Goal: Task Accomplishment & Management: Manage account settings

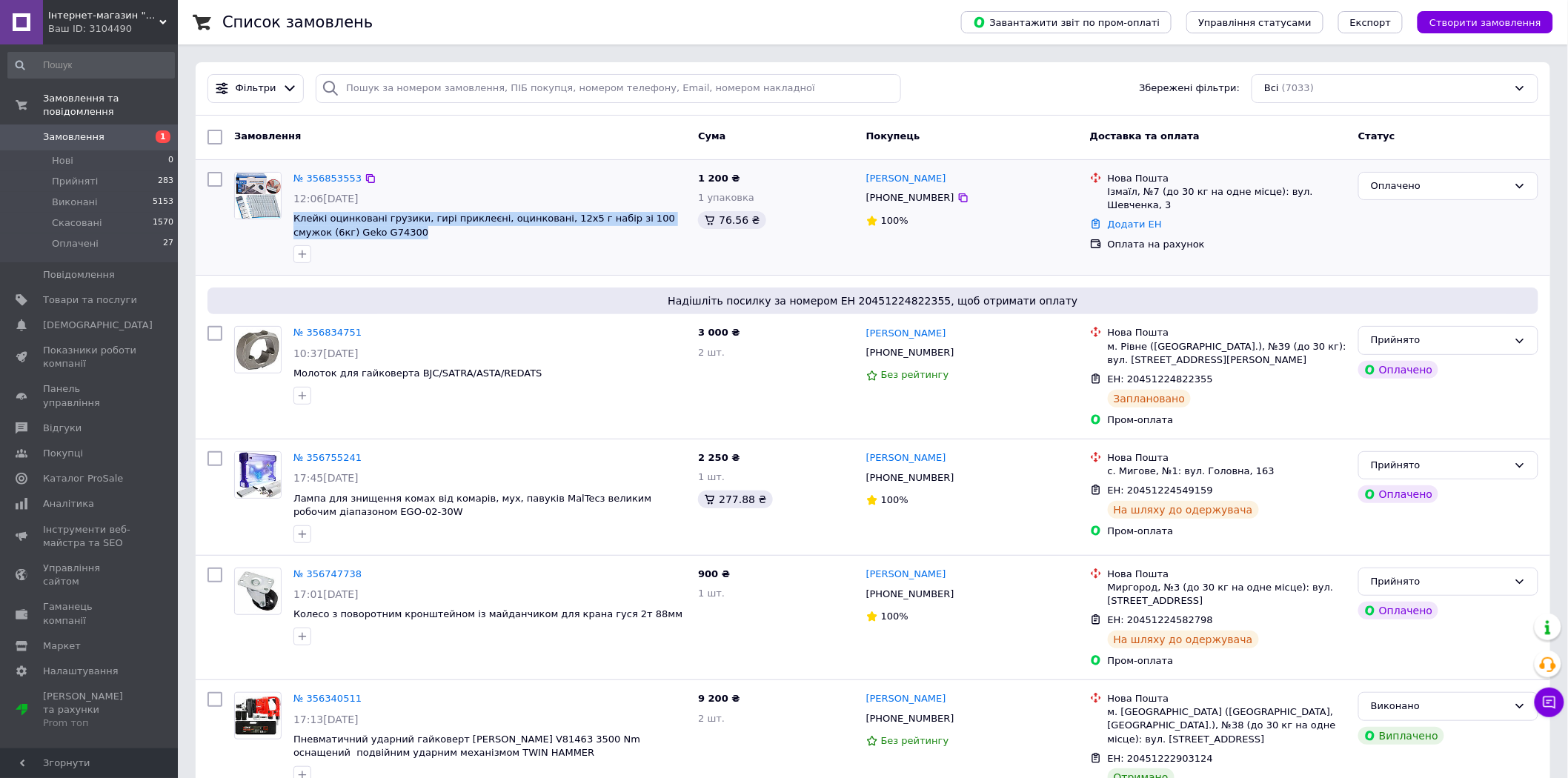
drag, startPoint x: 353, startPoint y: 233, endPoint x: 292, endPoint y: 223, distance: 61.8
click at [292, 223] on div "№ 356853553 12:06[DATE] Клейкі оцинковані грузики, гирі приклеєні, оцинковані, …" at bounding box center [489, 218] width 404 height 104
copy span "Клейкі оцинковані грузики, гирі приклеєні, оцинковані, 12х5 г набір зі 100 смуж…"
drag, startPoint x: 934, startPoint y: 194, endPoint x: 864, endPoint y: 177, distance: 72.0
click at [864, 177] on div "Сергей Костюк +380986599666 100%" at bounding box center [972, 218] width 224 height 104
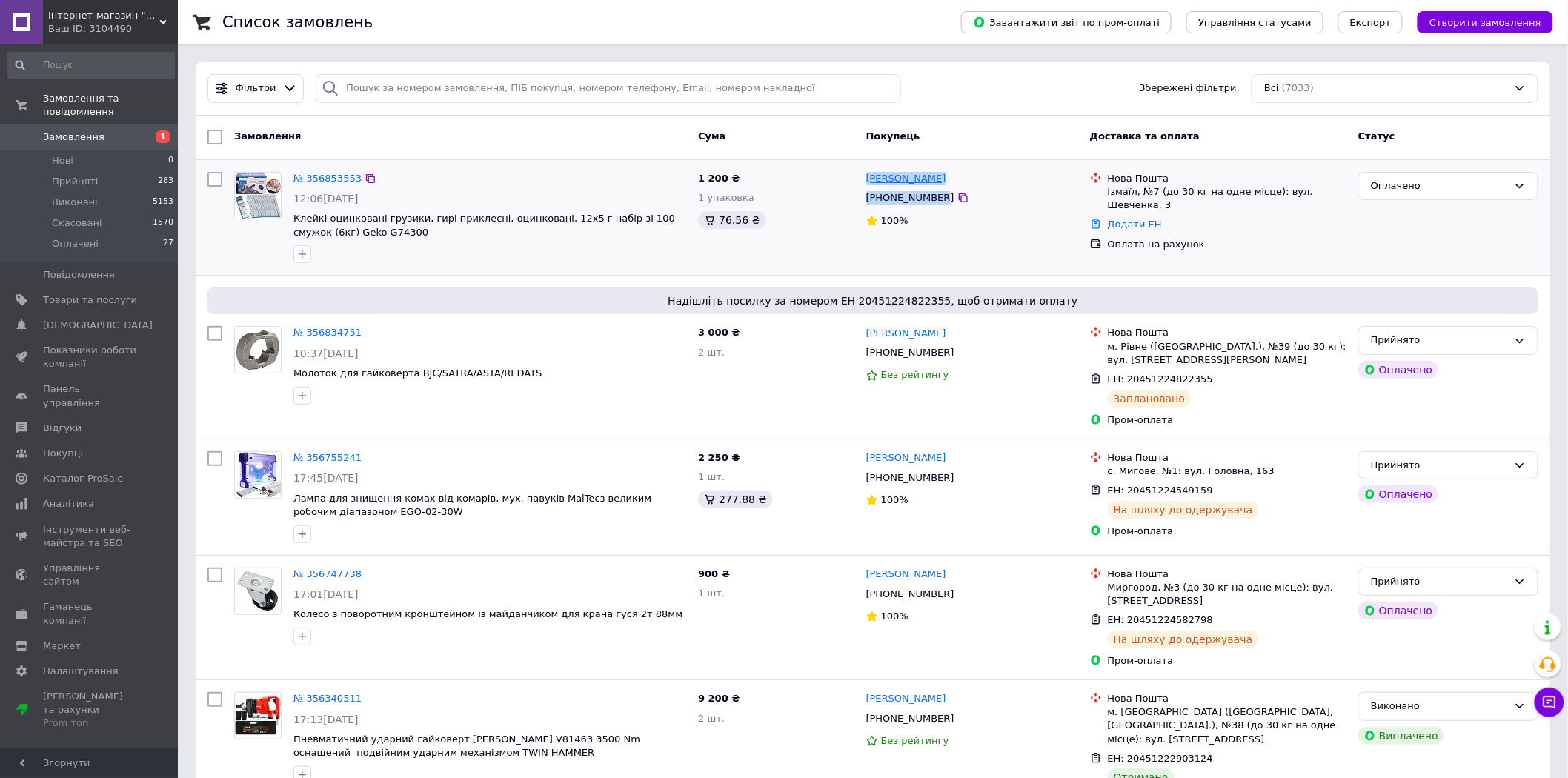
copy div "Сергей Костюк +380986599666"
click at [1117, 190] on div "Ізмаїл, №7 (до 30 кг на одне місце): вул. Шевченка, 3" at bounding box center [1227, 198] width 239 height 27
copy div "Ізмаїл"
click at [121, 294] on span "Товари та послуги" at bounding box center [89, 300] width 94 height 13
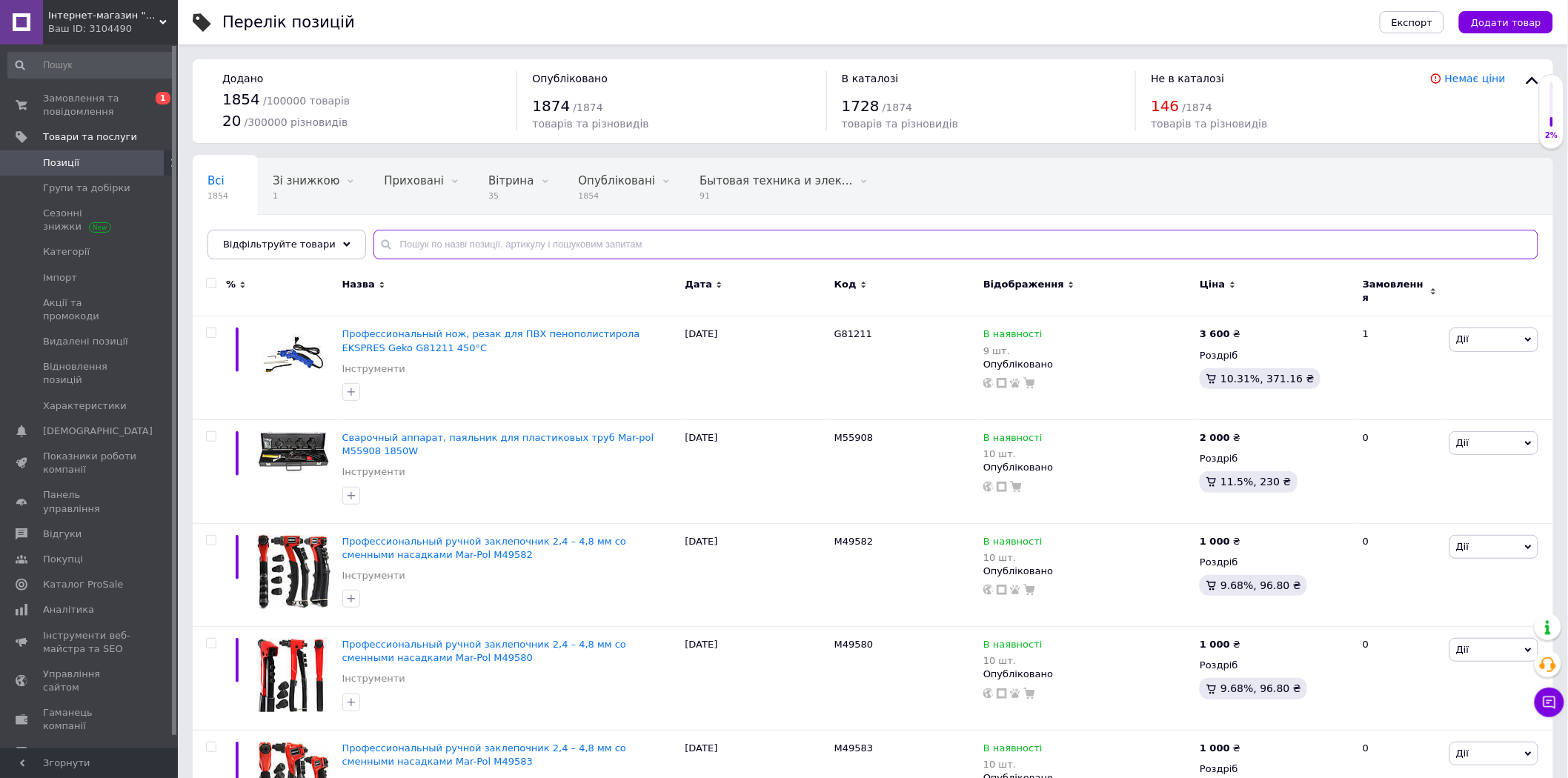
click at [424, 240] on input "text" at bounding box center [955, 244] width 1165 height 30
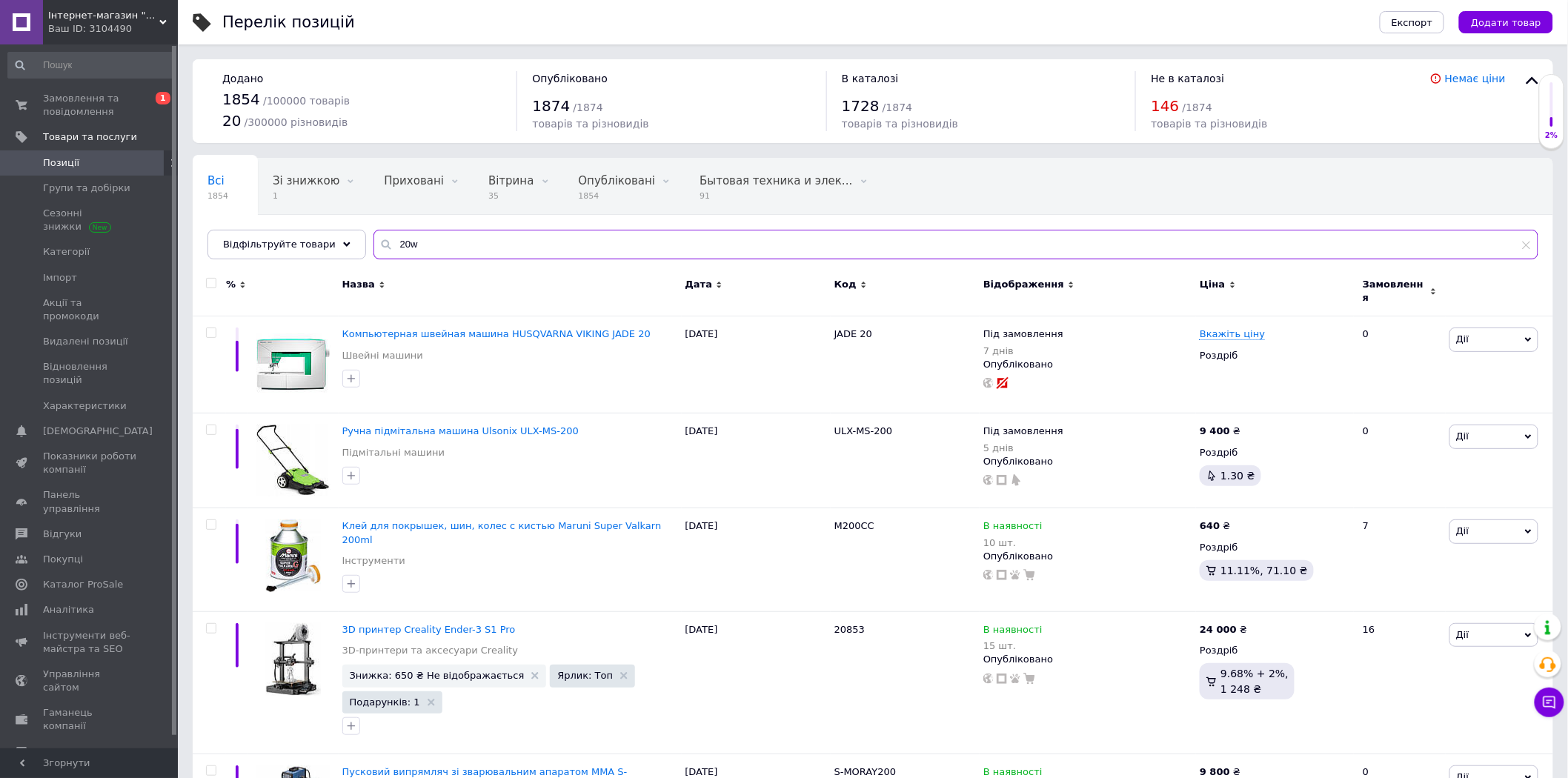
click at [395, 243] on input "20w" at bounding box center [955, 244] width 1165 height 30
click at [419, 240] on input "20 w" at bounding box center [955, 244] width 1165 height 30
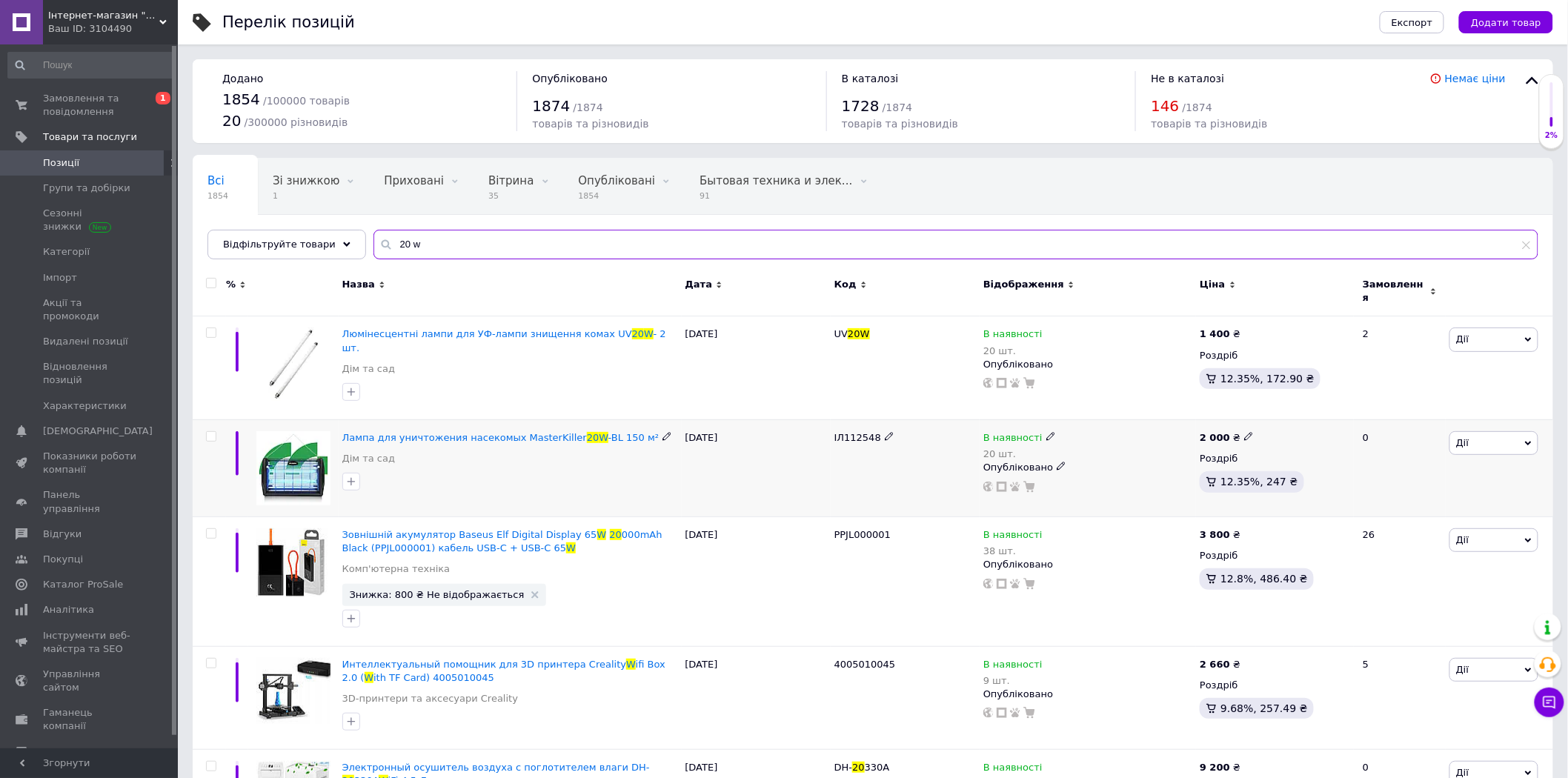
type input "20 w"
drag, startPoint x: 843, startPoint y: 421, endPoint x: 873, endPoint y: 420, distance: 30.0
click at [873, 432] on span "ІЛ112548" at bounding box center [858, 438] width 46 height 11
copy span "112548"
click at [110, 108] on span "Замовлення та повідомлення" at bounding box center [89, 105] width 94 height 27
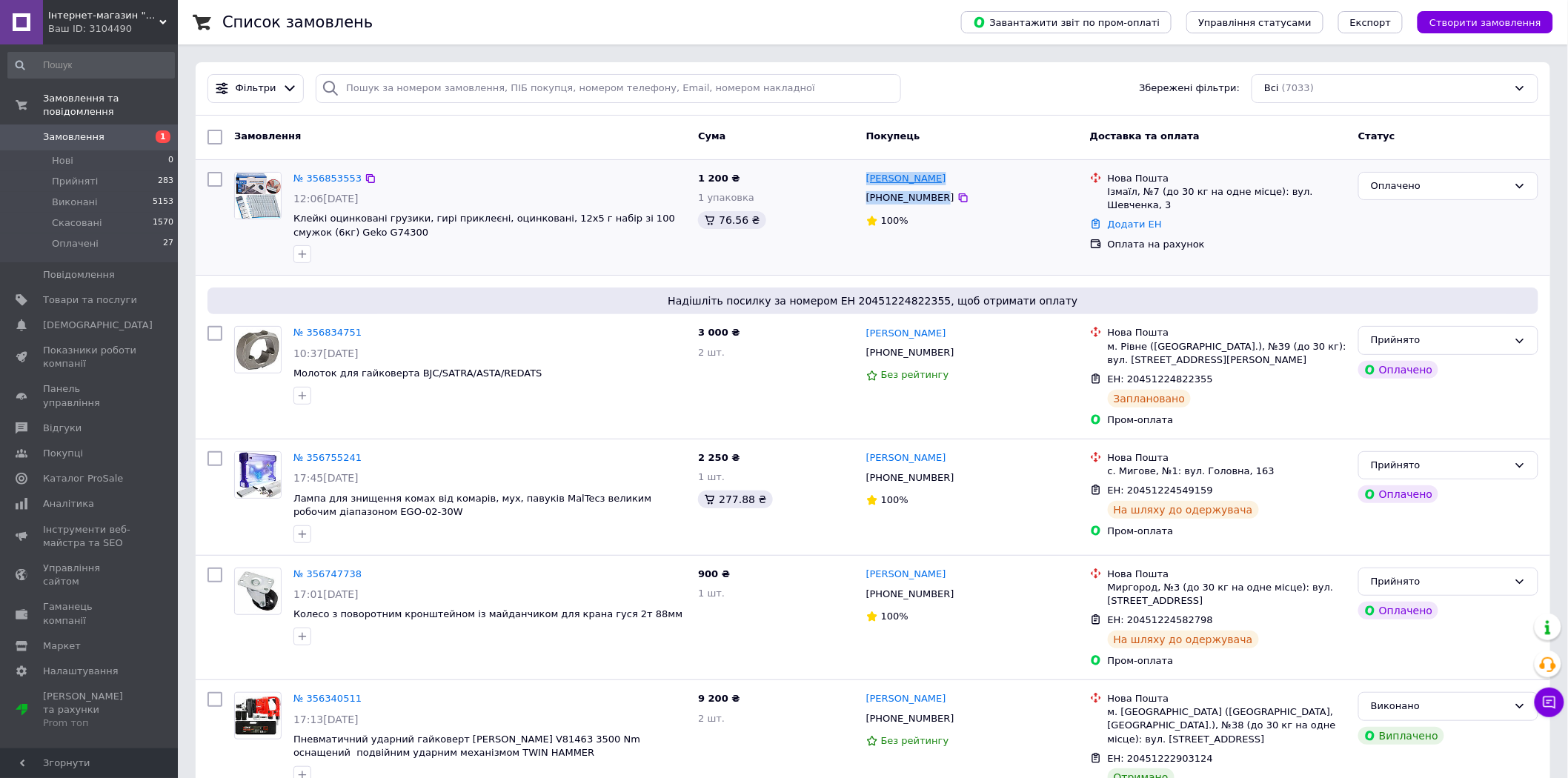
drag, startPoint x: 935, startPoint y: 195, endPoint x: 868, endPoint y: 176, distance: 69.6
click at [868, 176] on div "Сергей Костюк +380986599666 100%" at bounding box center [972, 218] width 224 height 104
click at [1113, 191] on div "Ізмаїл, №7 (до 30 кг на одне місце): вул. Шевченка, 3" at bounding box center [1227, 198] width 239 height 27
copy div "Ізмаїл"
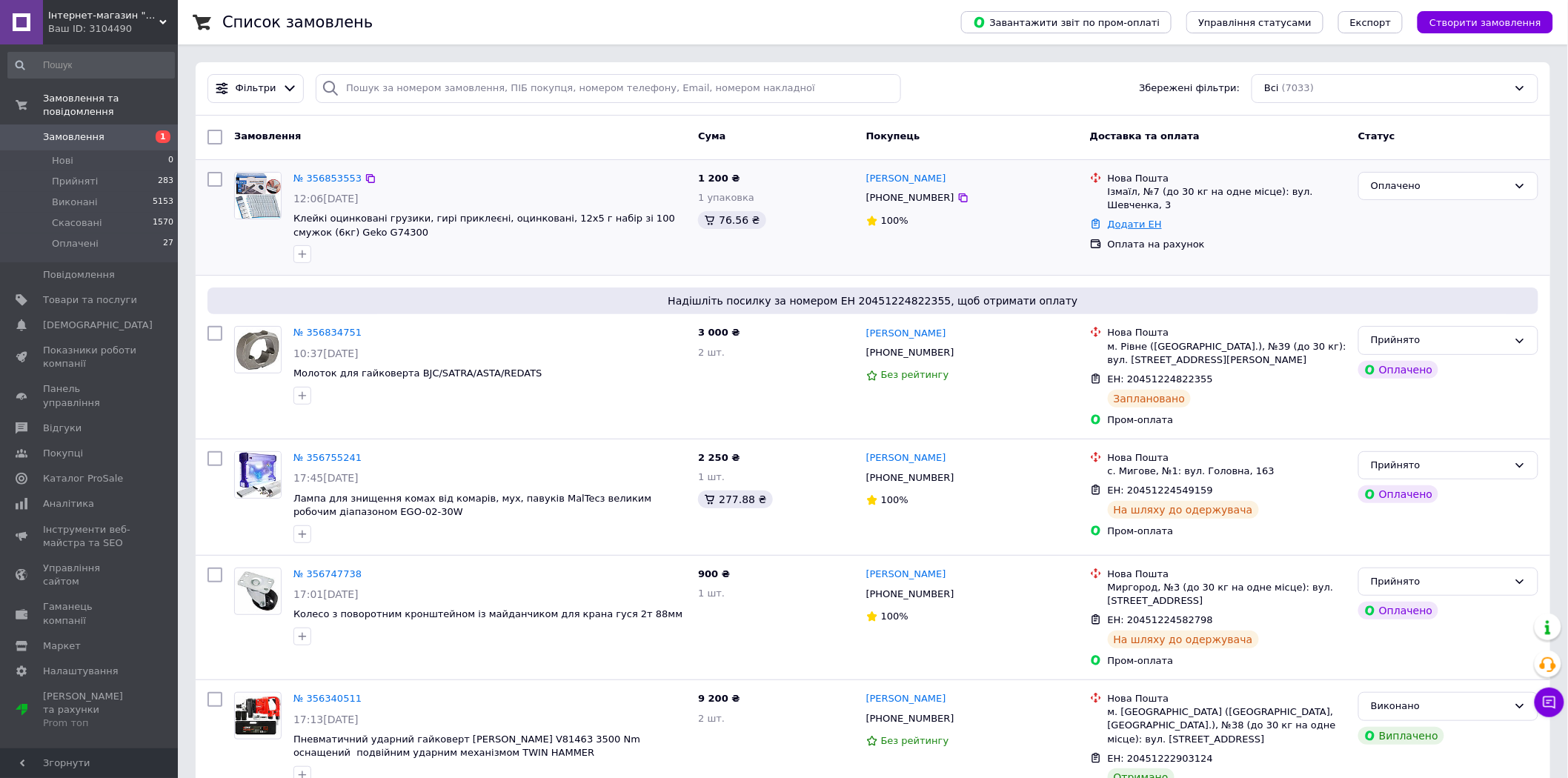
click at [1132, 218] on link "Додати ЕН" at bounding box center [1135, 224] width 54 height 11
click at [1048, 276] on input "Добавить ЕН" at bounding box center [1044, 271] width 199 height 30
paste input "20451225231797"
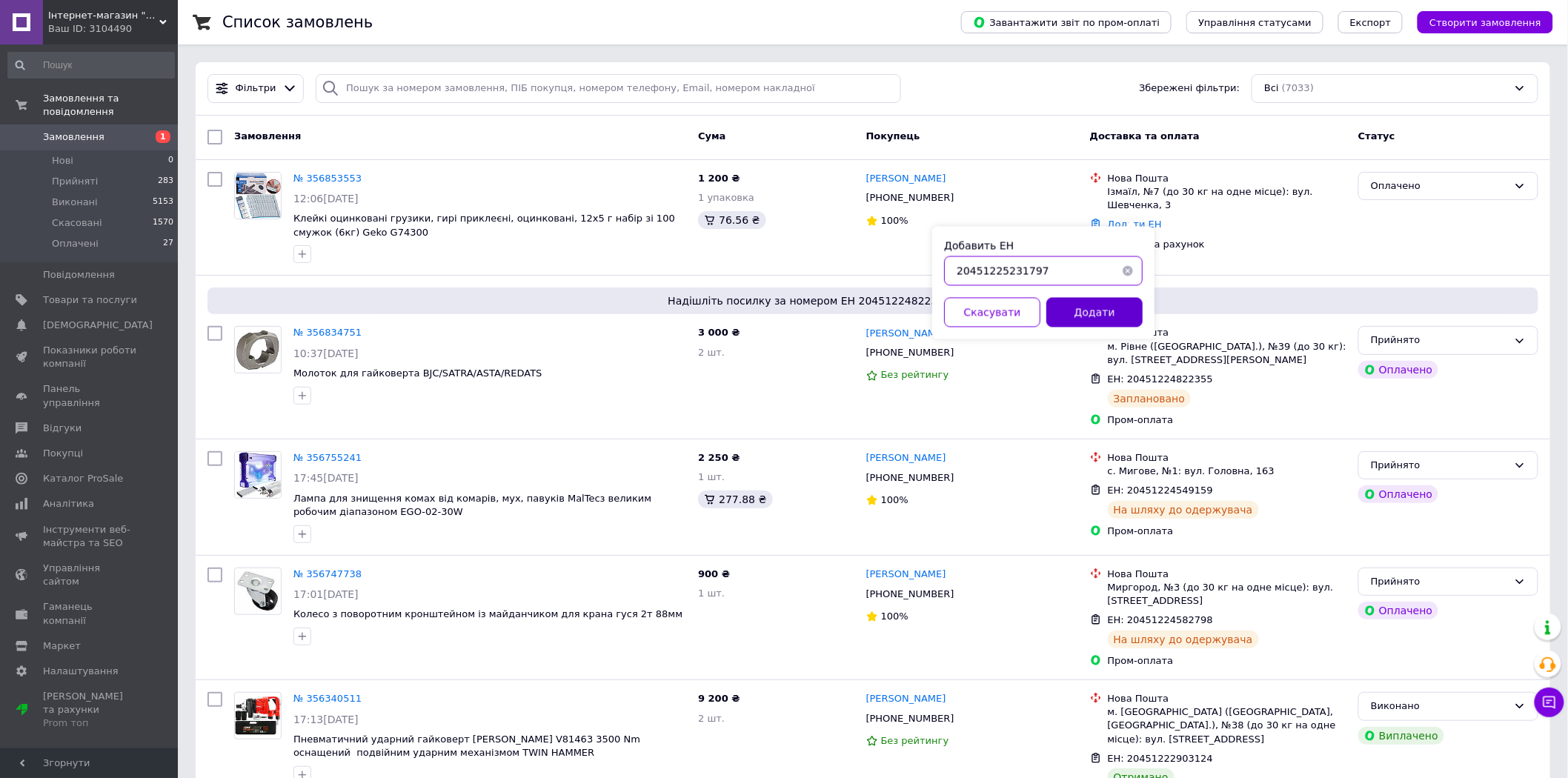
type input "20451225231797"
click at [1099, 316] on button "Додати" at bounding box center [1095, 313] width 97 height 30
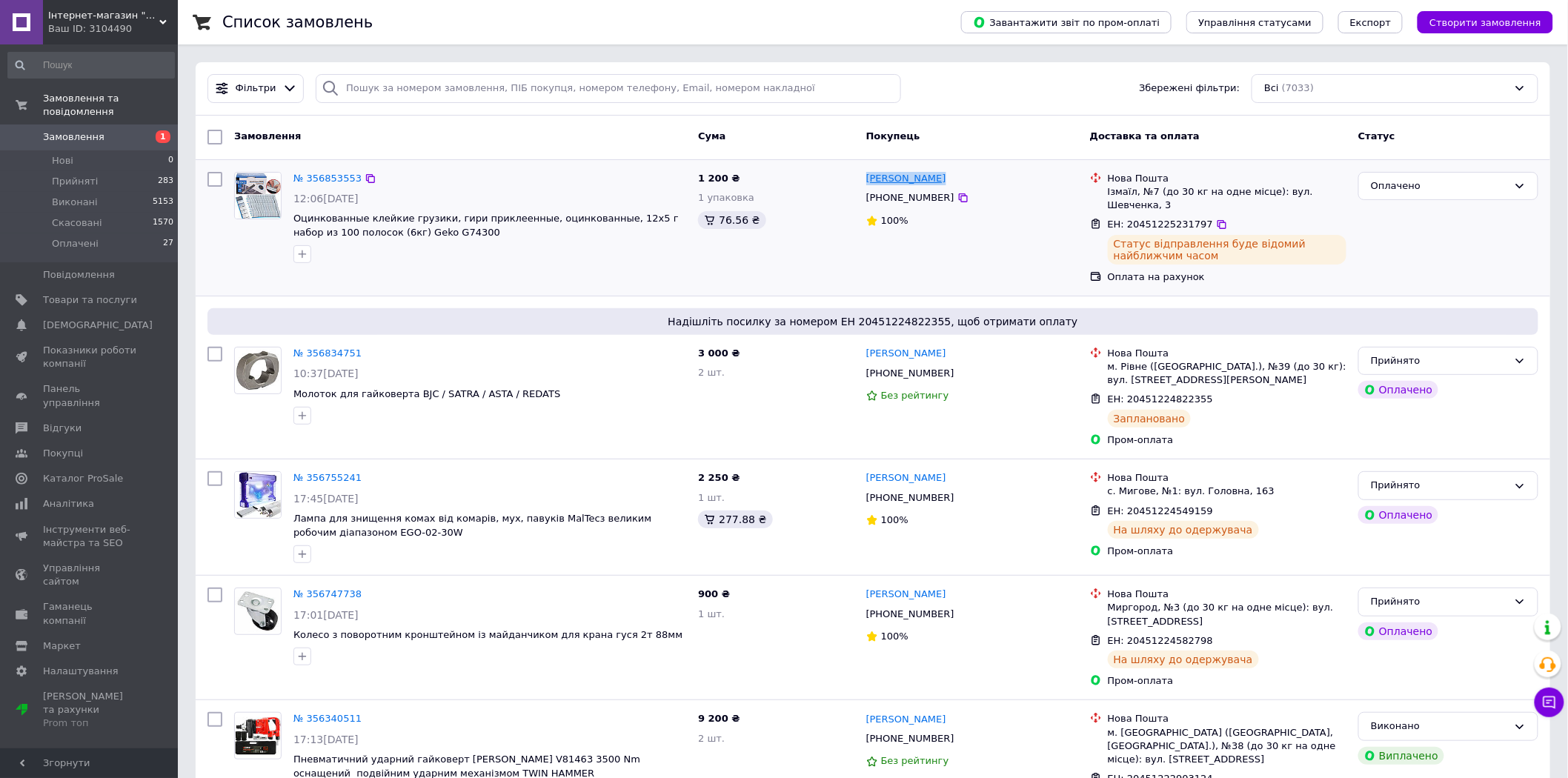
drag, startPoint x: 935, startPoint y: 181, endPoint x: 867, endPoint y: 177, distance: 68.1
click at [868, 177] on div "[PERSON_NAME]" at bounding box center [972, 178] width 215 height 17
copy link "[PERSON_NAME]"
drag, startPoint x: 442, startPoint y: 228, endPoint x: 291, endPoint y: 218, distance: 151.3
click at [291, 218] on div "№ 356853553 12:06, 12.08.2025 Оцинкованные клейкие грузики, гири приклеенные, о…" at bounding box center [489, 218] width 404 height 104
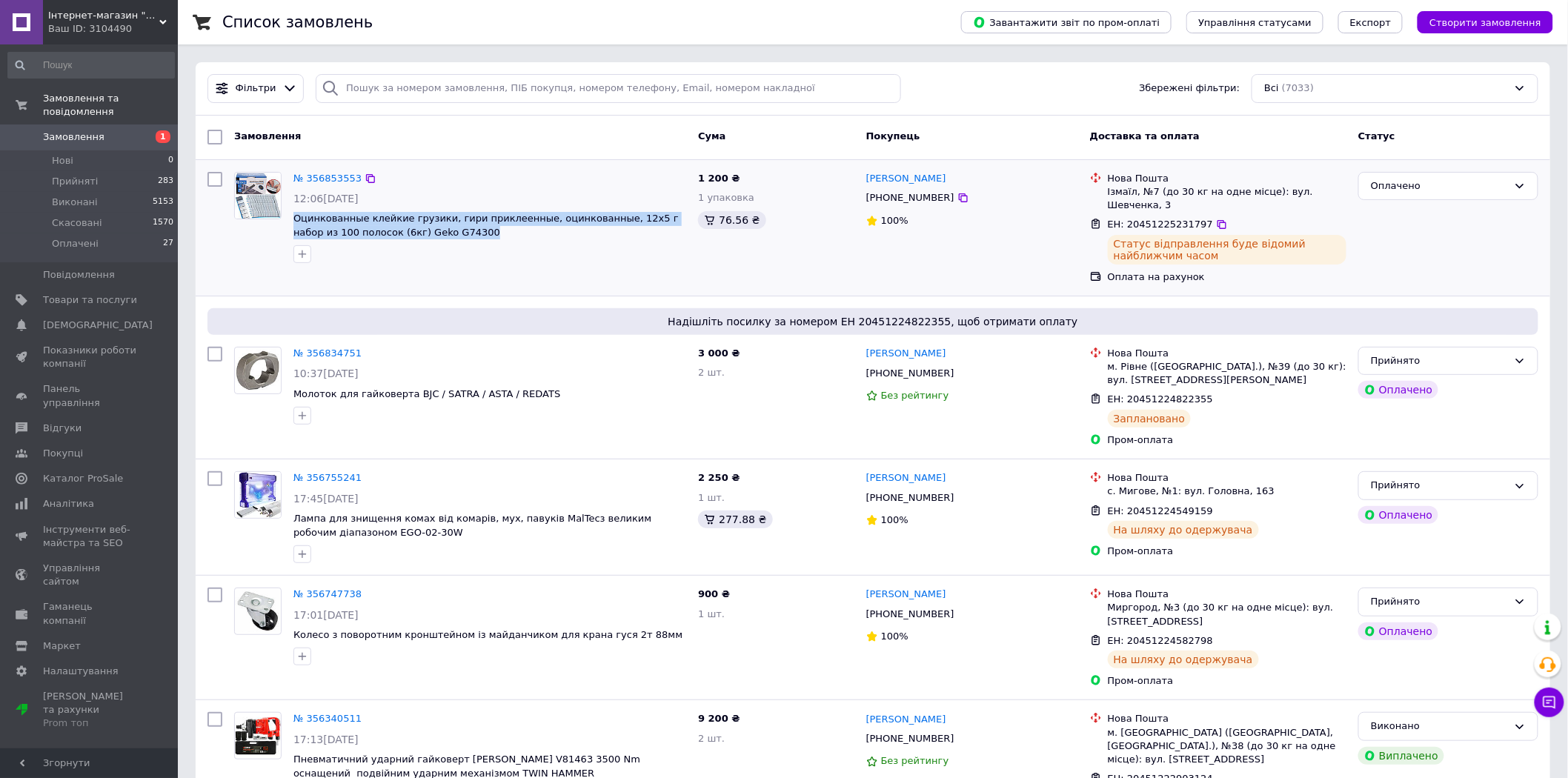
copy span "Оцинкованные клейкие грузики, гири приклеенные, оцинкованные, 12х5 г набор из 1…"
click at [312, 176] on link "№ 356853553" at bounding box center [327, 178] width 68 height 11
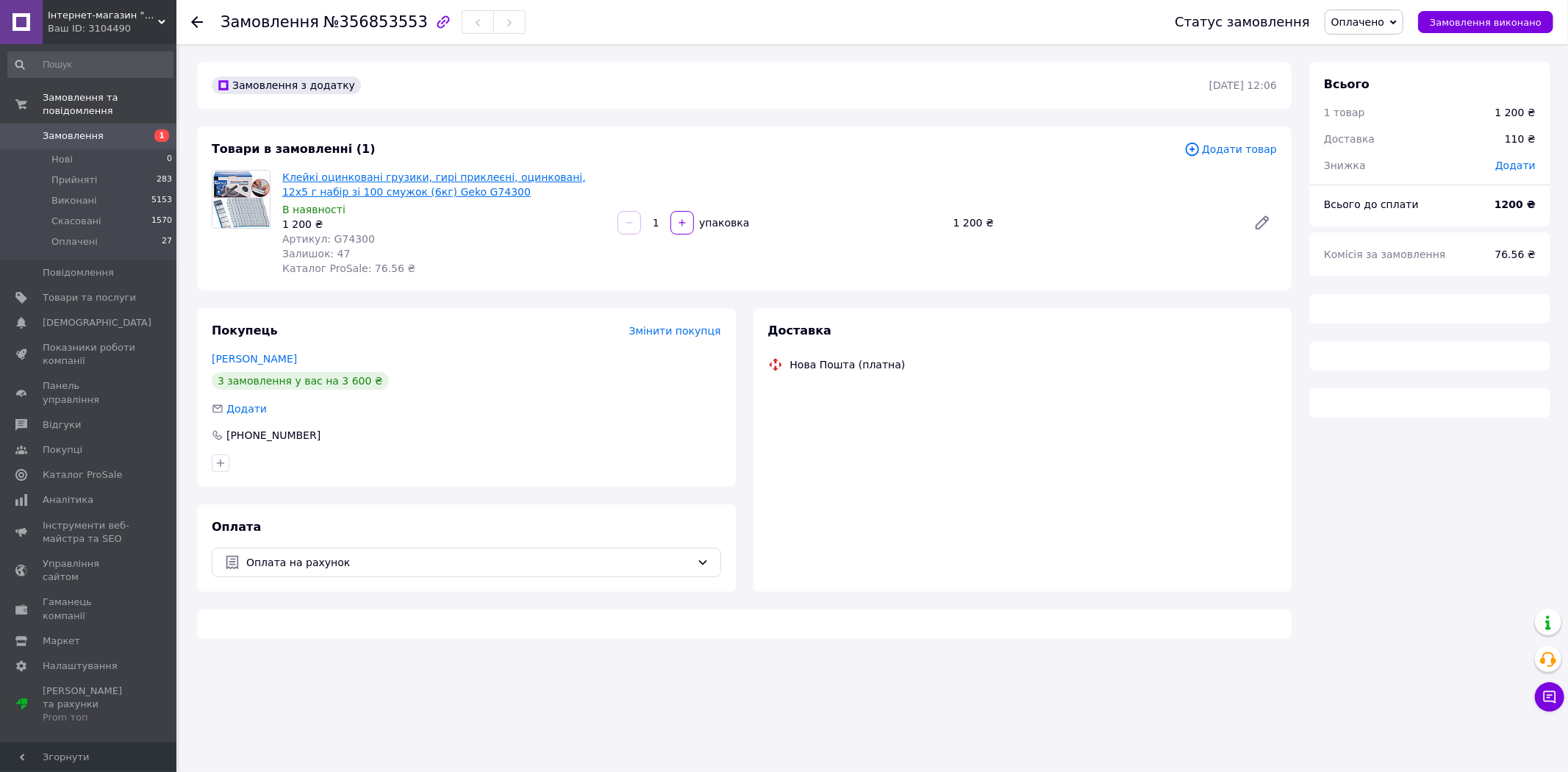
click at [375, 179] on link "Клейкі оцинковані грузики, гирі приклеєні, оцинковані, 12х5 г набір зі 100 смуж…" at bounding box center [433, 184] width 303 height 27
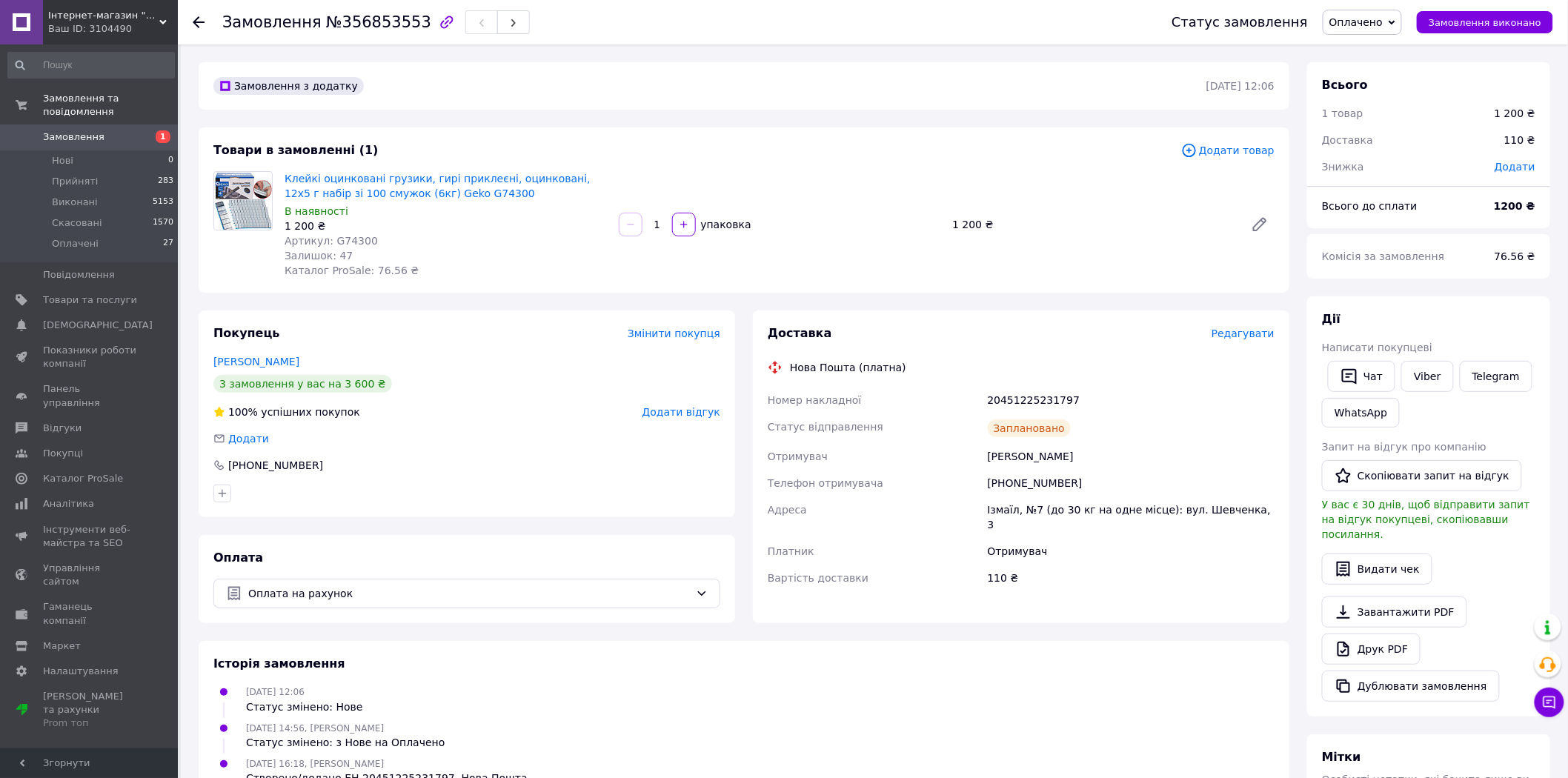
click at [83, 130] on span "Замовлення" at bounding box center [73, 137] width 61 height 13
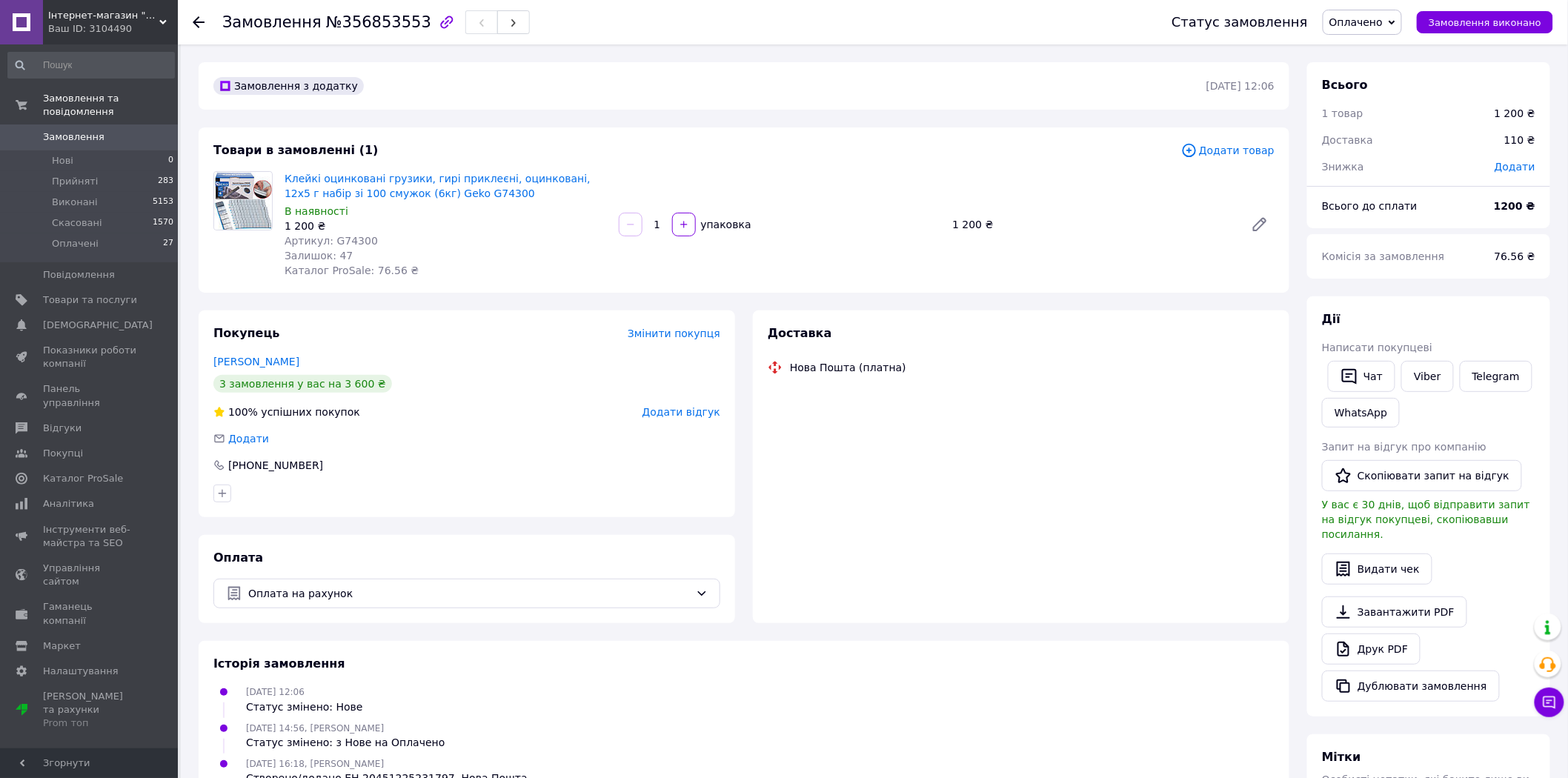
click at [102, 130] on span "Замовлення" at bounding box center [89, 137] width 94 height 13
